Goal: Transaction & Acquisition: Purchase product/service

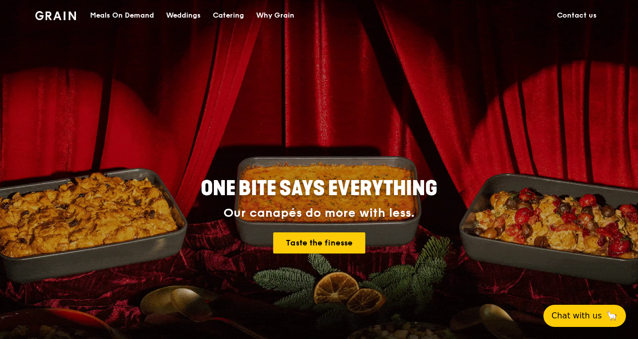
click at [221, 17] on div "Catering" at bounding box center [228, 16] width 31 height 30
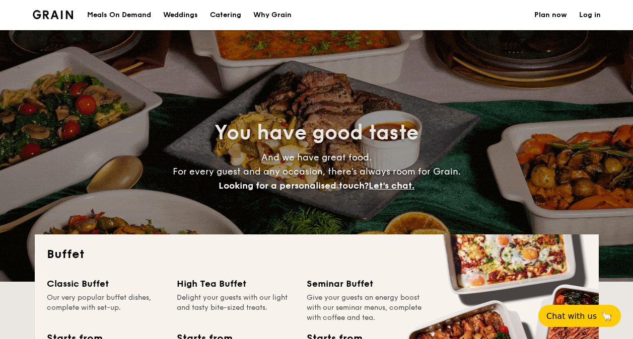
select select
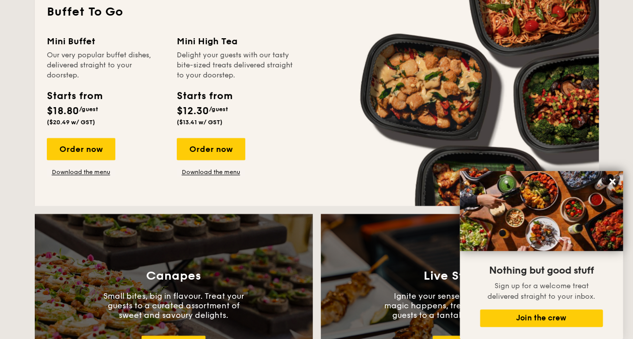
scroll to position [687, 0]
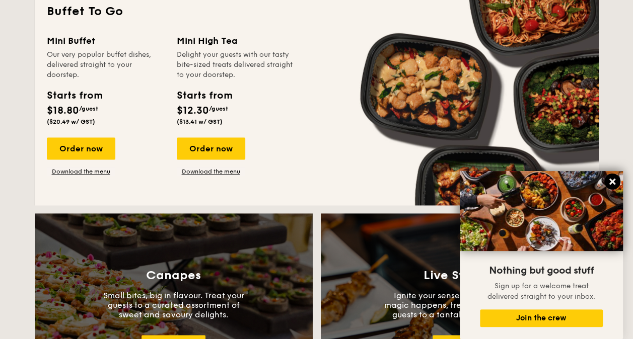
click at [613, 184] on icon at bounding box center [612, 182] width 6 height 6
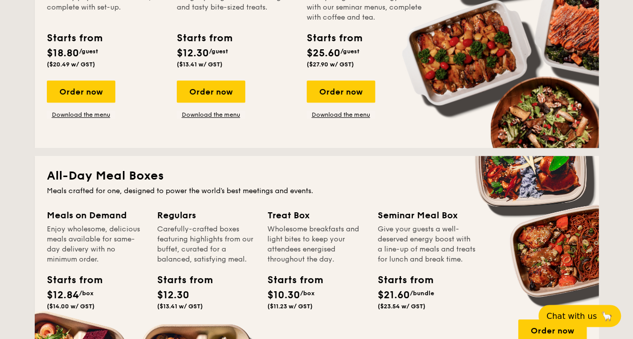
scroll to position [0, 0]
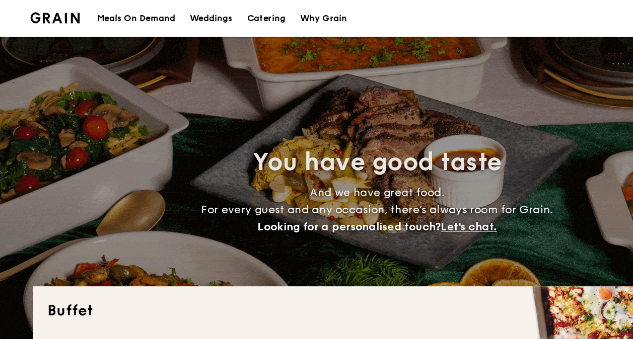
click at [121, 17] on div "Meals On Demand" at bounding box center [119, 15] width 64 height 30
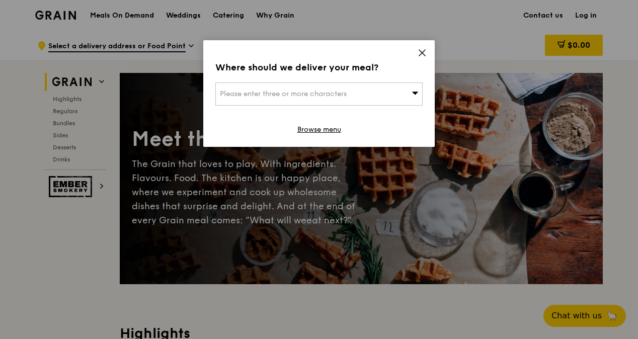
click at [421, 57] on span at bounding box center [422, 54] width 9 height 11
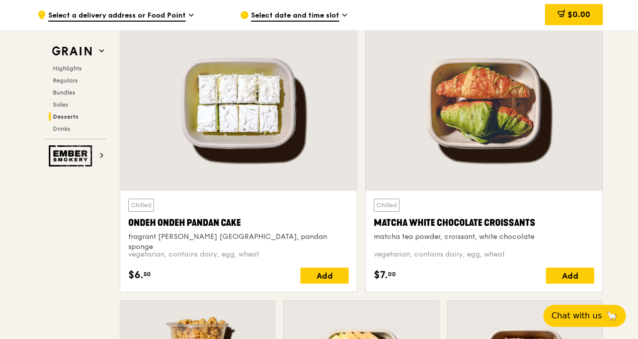
scroll to position [2935, 0]
